Goal: Navigation & Orientation: Find specific page/section

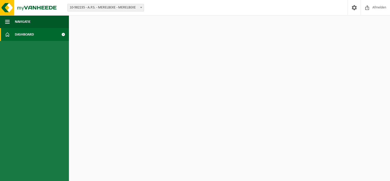
click at [43, 39] on link "Dashboard" at bounding box center [34, 34] width 69 height 13
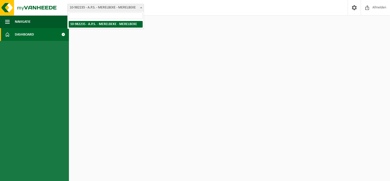
click at [142, 6] on span at bounding box center [141, 7] width 5 height 7
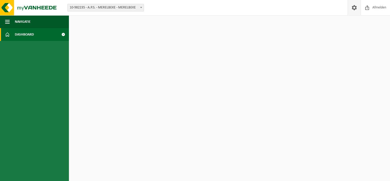
click at [358, 7] on span at bounding box center [354, 7] width 8 height 15
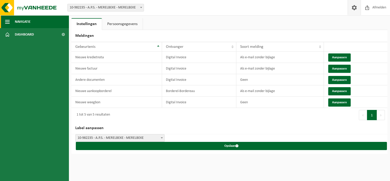
click at [28, 23] on span "Navigatie" at bounding box center [23, 21] width 16 height 13
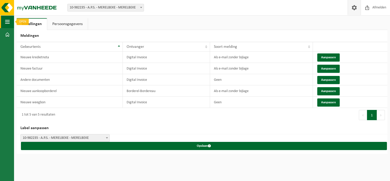
click at [6, 20] on span "button" at bounding box center [7, 21] width 5 height 13
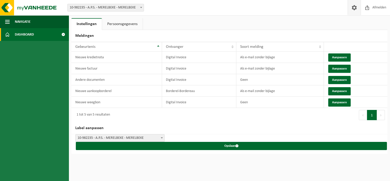
click at [26, 34] on span "Dashboard" at bounding box center [24, 34] width 19 height 13
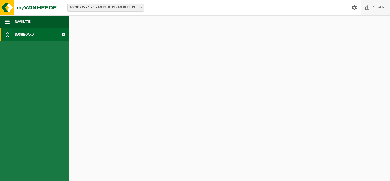
click at [371, 6] on span at bounding box center [367, 7] width 8 height 15
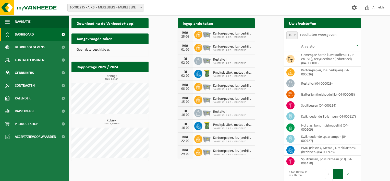
click at [228, 75] on span "10-982235 - A.P.S. - MERELBEKE" at bounding box center [232, 76] width 39 height 3
